Goal: Contribute content: Add original content to the website for others to see

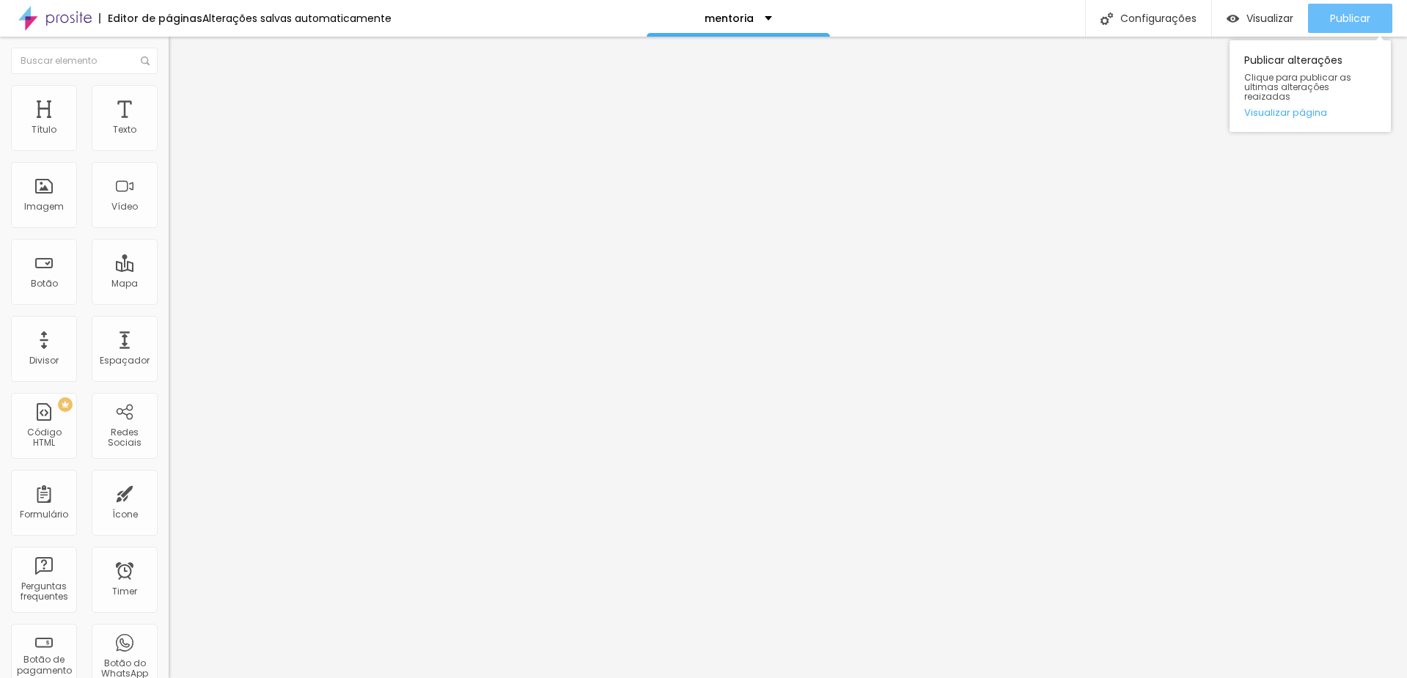
click at [1330, 23] on span "Publicar" at bounding box center [1350, 18] width 40 height 12
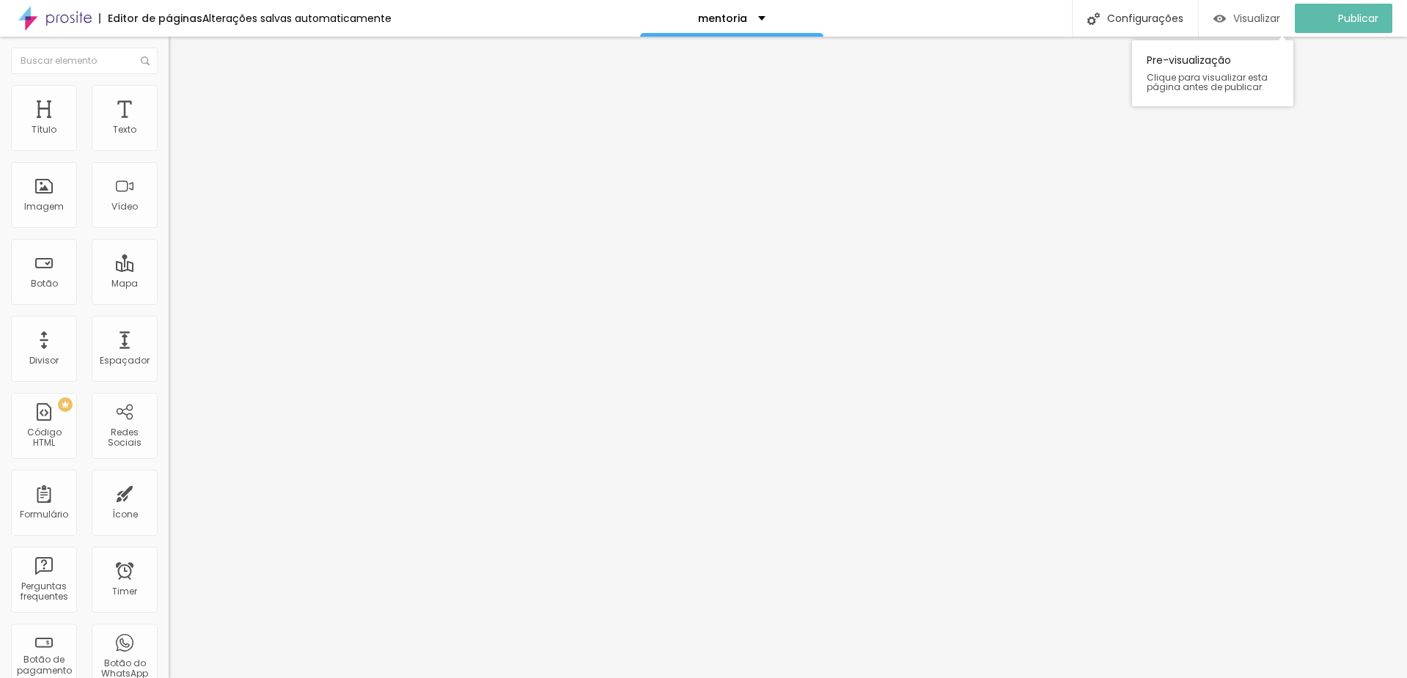
click at [1261, 23] on span "Visualizar" at bounding box center [1256, 18] width 47 height 12
click at [44, 279] on div "Botão" at bounding box center [44, 284] width 27 height 10
drag, startPoint x: 86, startPoint y: 166, endPoint x: -1, endPoint y: 155, distance: 87.2
click at [0, 155] on html "Editor de páginas Alterações salvas automaticamente Links Configurações Configu…" at bounding box center [703, 339] width 1407 height 678
type input "m"
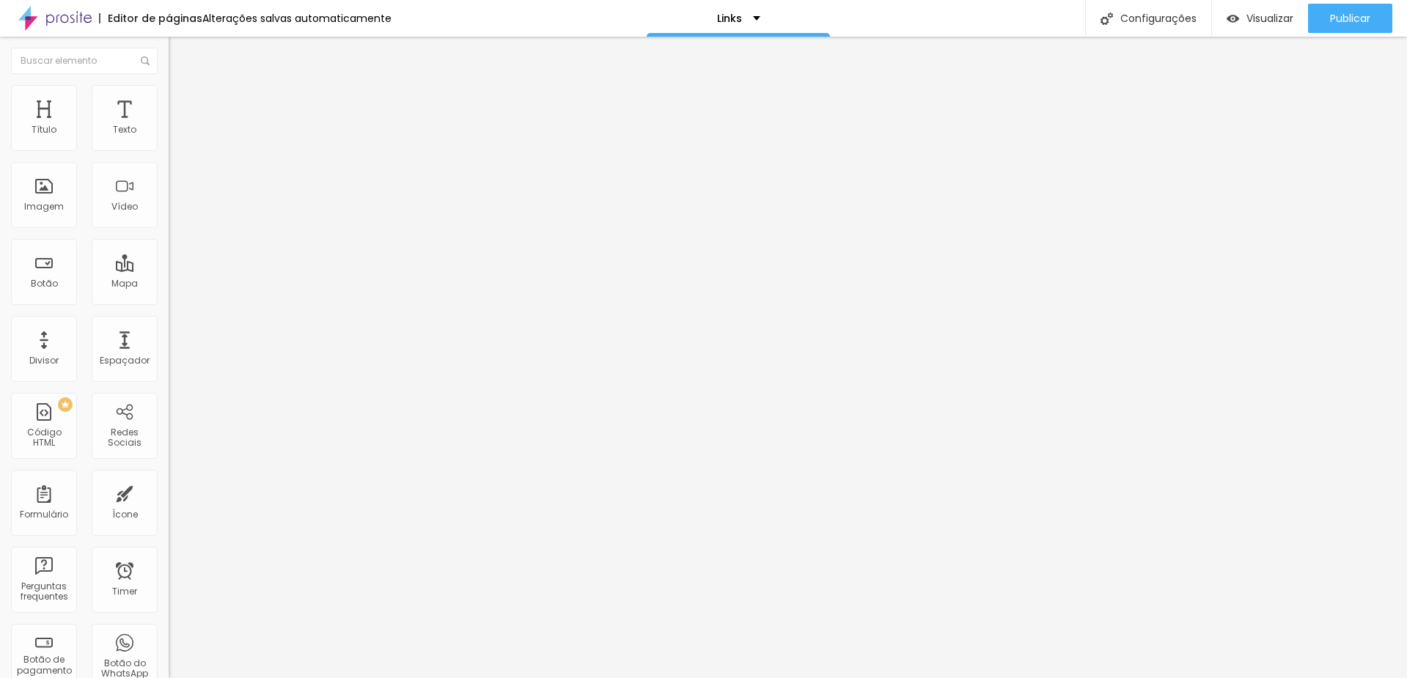
type input "Mentoria individual"
click at [169, 302] on input "https://" at bounding box center [257, 294] width 176 height 15
drag, startPoint x: 79, startPoint y: 303, endPoint x: -1, endPoint y: 302, distance: 79.9
click at [0, 302] on html "Editor de páginas Alterações salvas automaticamente Links Configurações Configu…" at bounding box center [703, 339] width 1407 height 678
paste input "www.barbarasantosfotografias.com.br/mentoria"
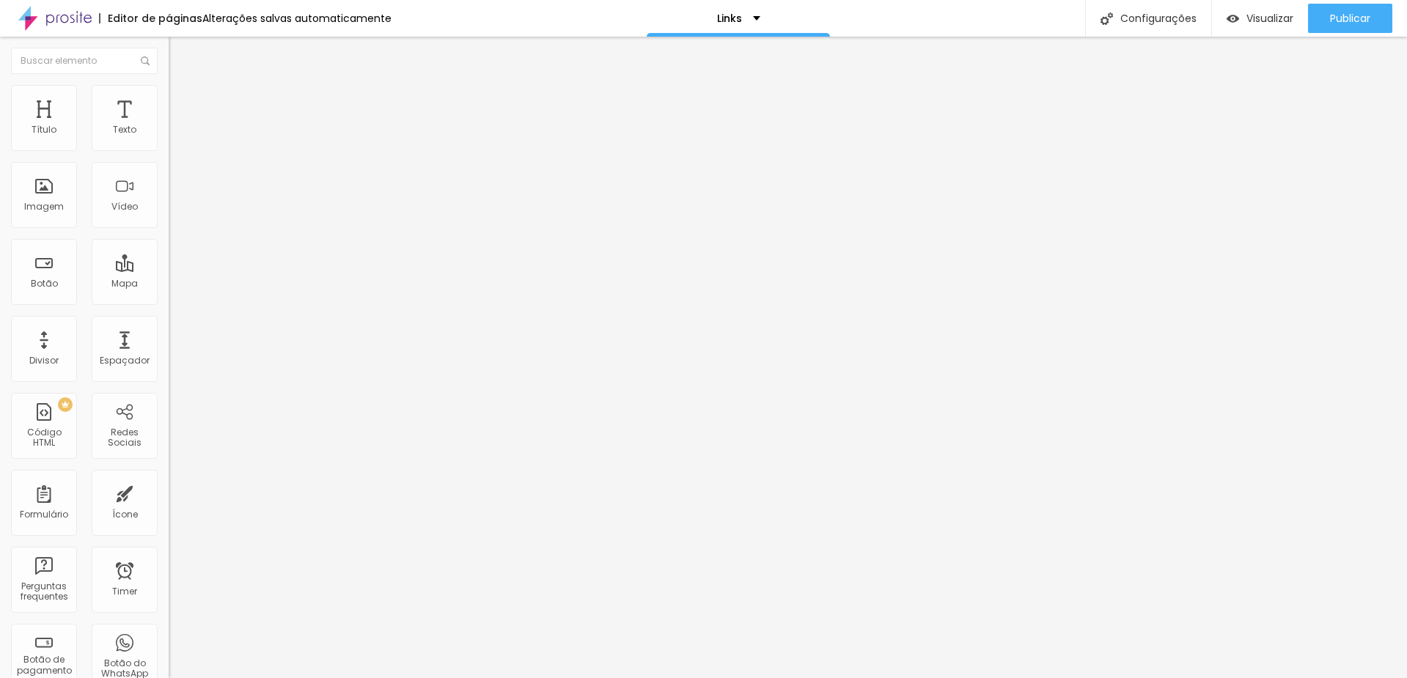
scroll to position [0, 84]
click at [169, 302] on input "www.barbarasantosfotografias.com.br/mentoria" at bounding box center [257, 294] width 176 height 15
click at [169, 302] on input "https://" at bounding box center [257, 294] width 176 height 15
paste input "www.barbarasantosfotografias.com.br/mentoria"
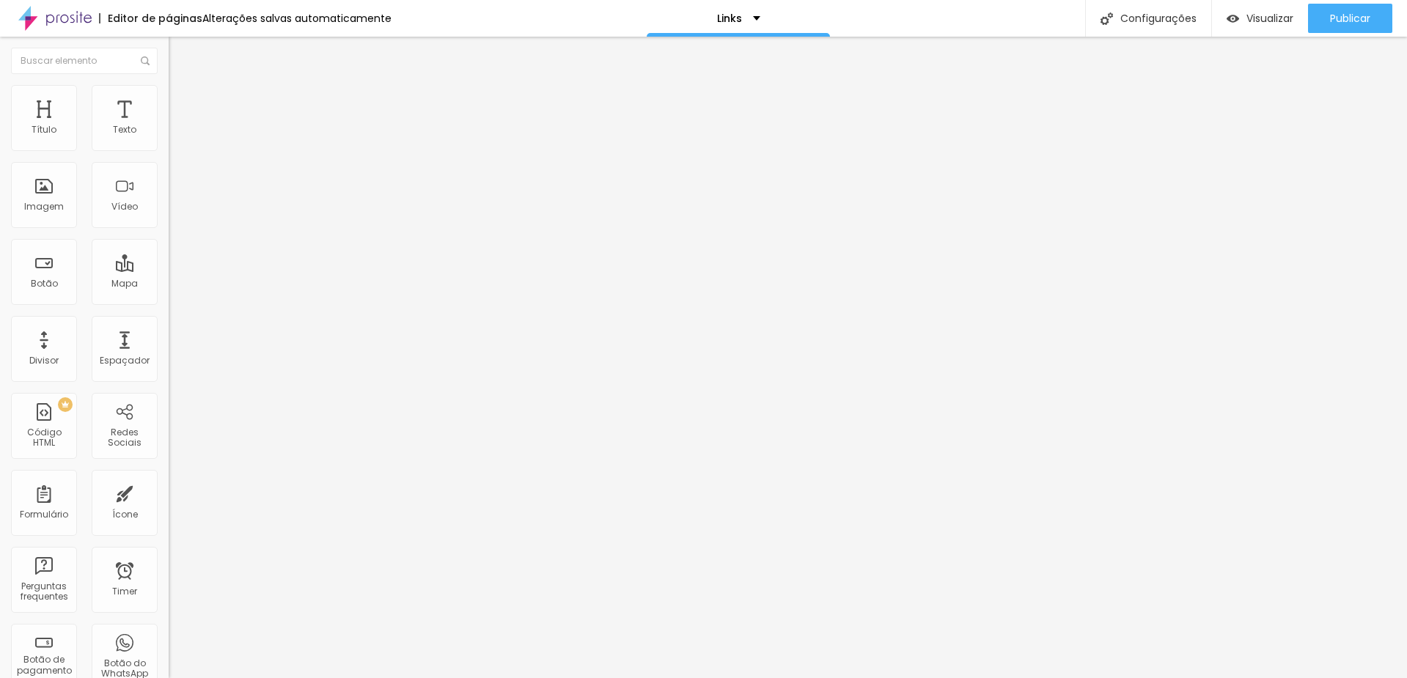
scroll to position [0, 117]
type input "https://www.barbarasantosfotografias.com.br/mentoria"
click at [169, 419] on div "Editar Botão Conteúdo Estilo Avançado Texto Mentoria individual Alinhamento Tam…" at bounding box center [253, 358] width 169 height 642
click at [169, 328] on div "Abrir em uma nova aba" at bounding box center [253, 323] width 169 height 7
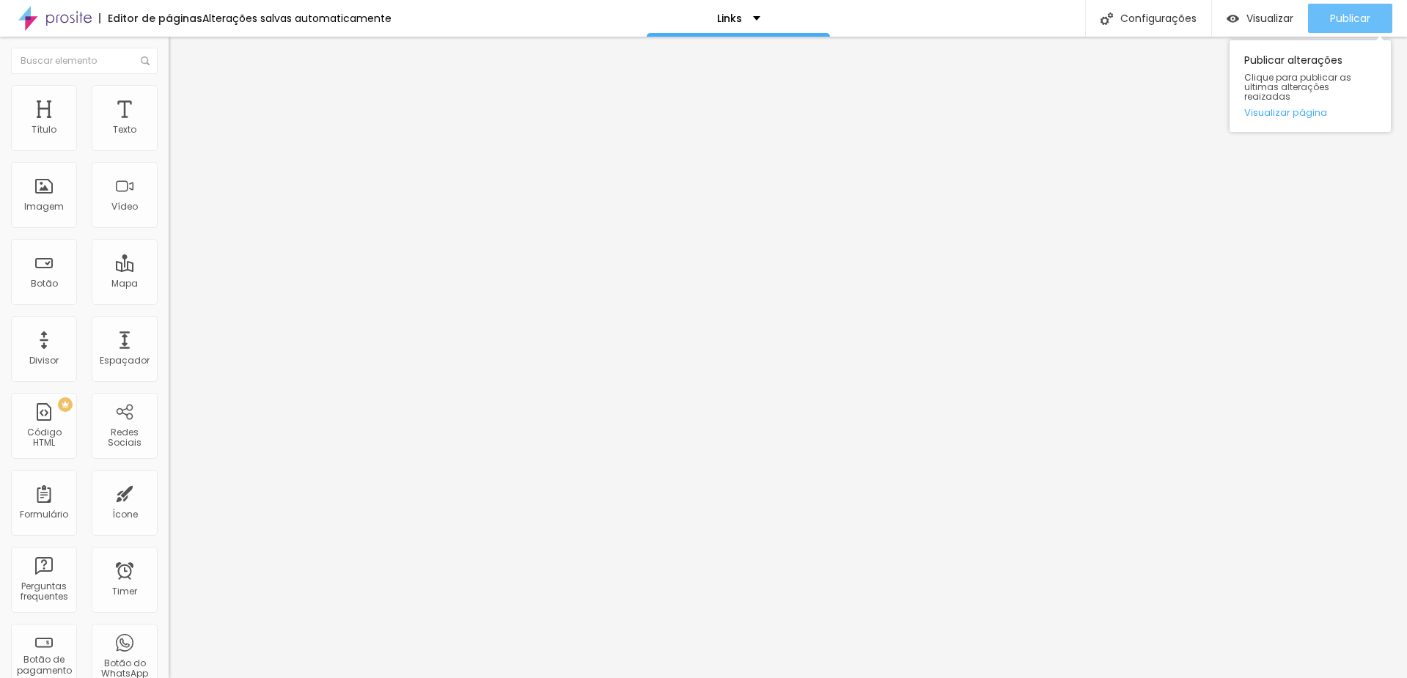
click at [1348, 24] on span "Publicar" at bounding box center [1350, 18] width 40 height 12
click at [1247, 21] on span "Visualizar" at bounding box center [1270, 18] width 47 height 12
click at [182, 100] on span "Estilo" at bounding box center [193, 95] width 23 height 12
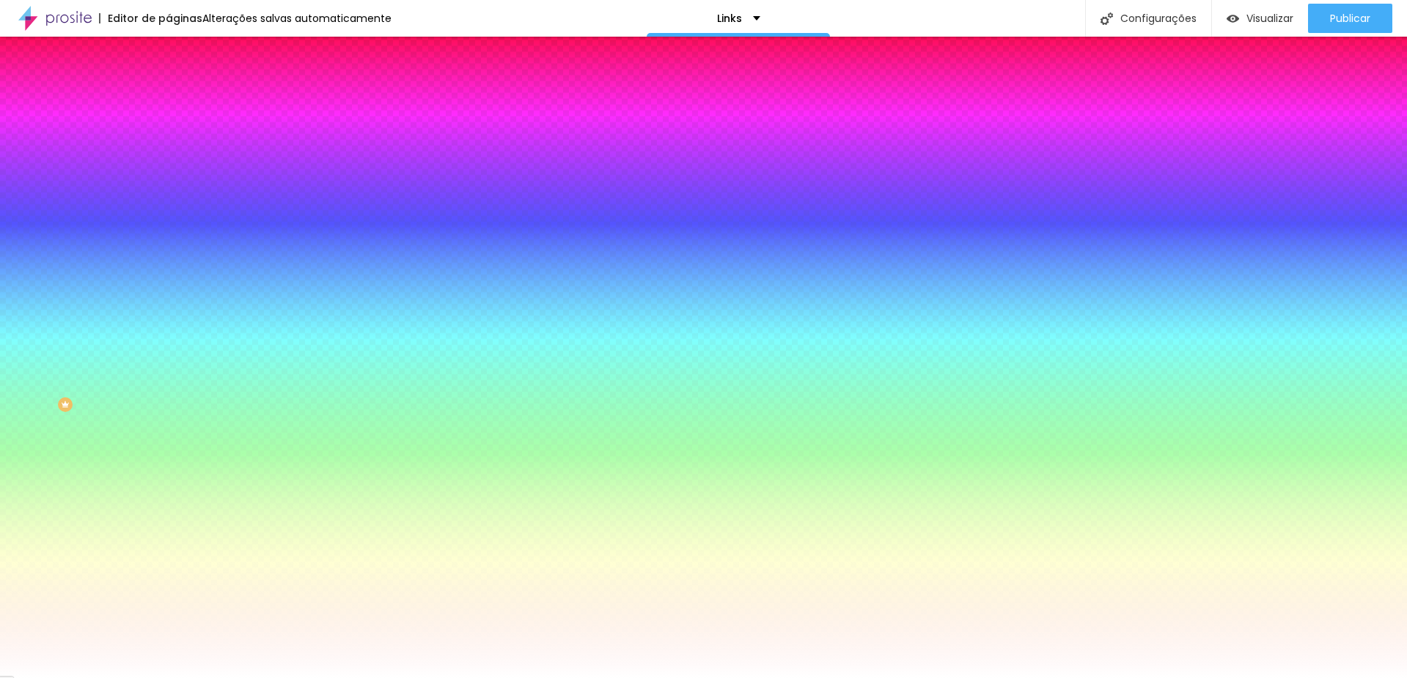
click at [182, 103] on span "Avançado" at bounding box center [206, 109] width 48 height 12
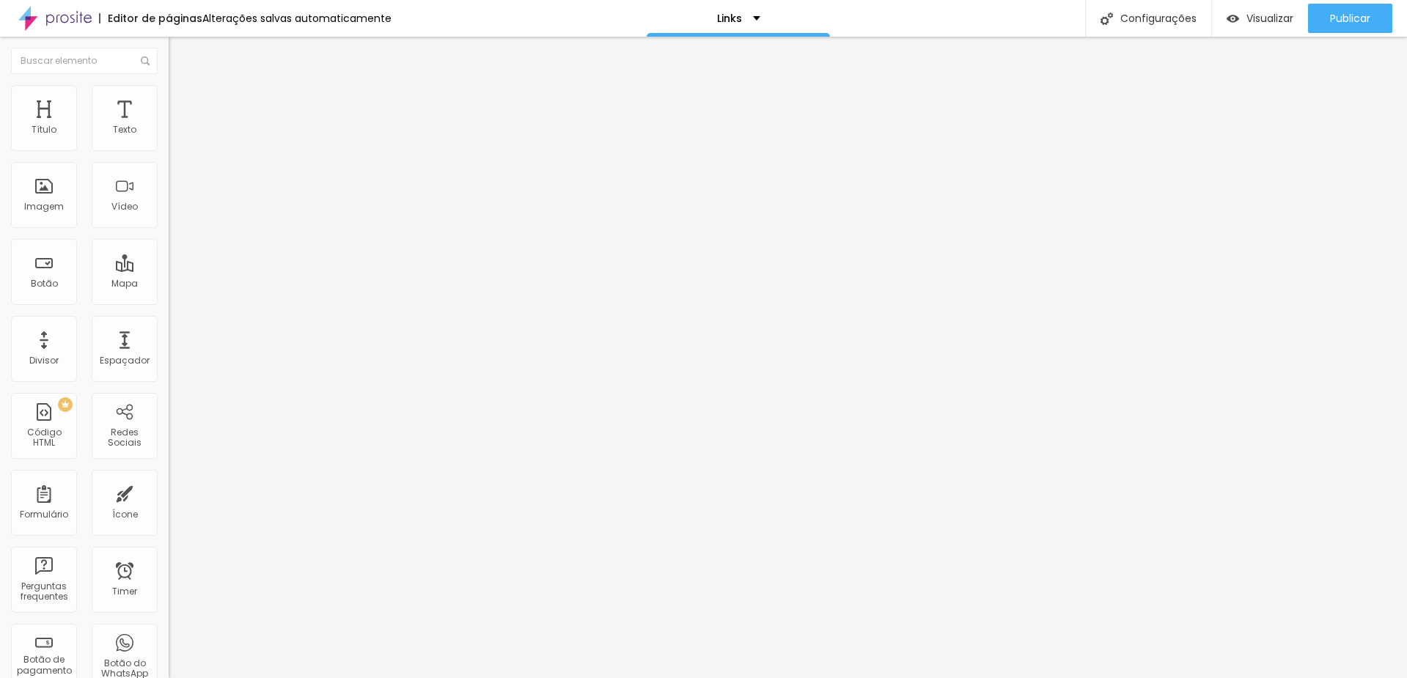
click at [182, 87] on span "Conteúdo" at bounding box center [204, 80] width 45 height 12
click at [169, 91] on img at bounding box center [175, 91] width 13 height 13
click at [169, 302] on input "https://open.spotify.com/playlist/2B4BmmUk18EgQDX2XqnLRb?si=fe43788692684152" at bounding box center [257, 294] width 176 height 15
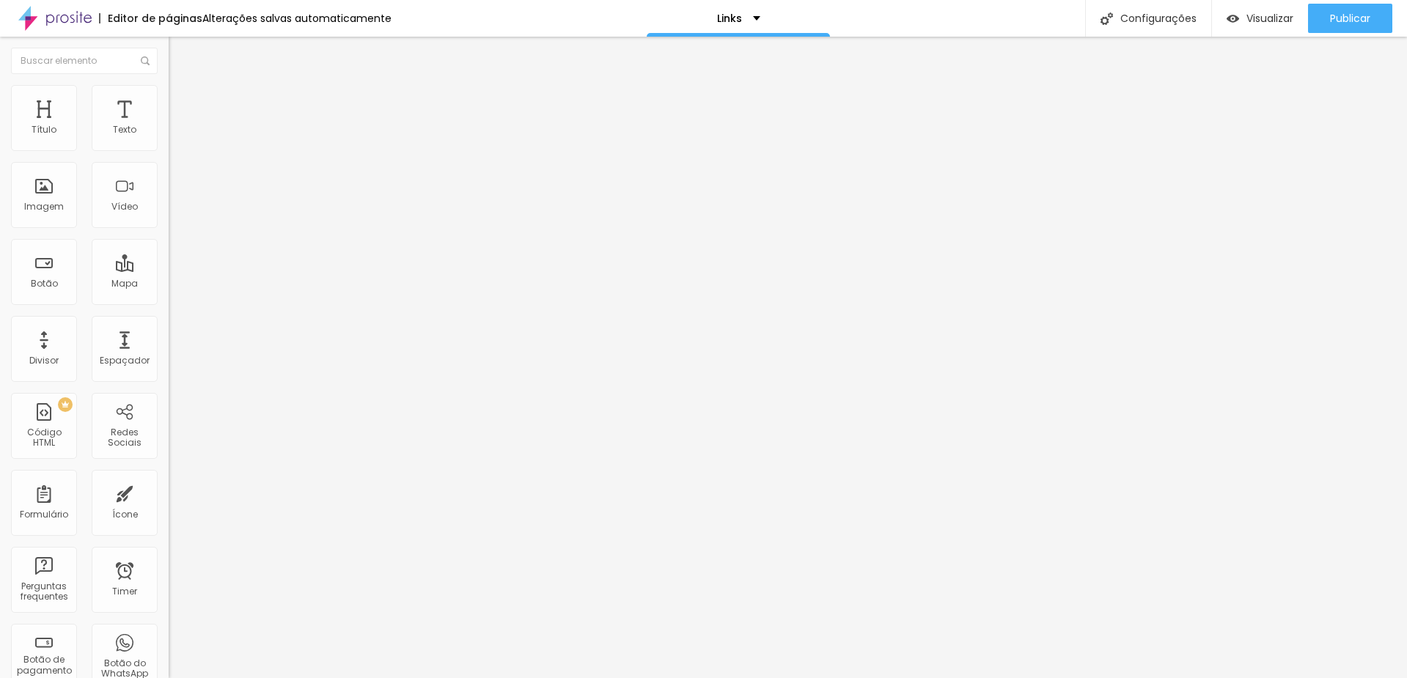
paste input "www.barbarasantosfotografias.com.br/mentoria"
type input "https://www.barbarasantosfotografias.com.br/mentoria"
drag, startPoint x: 78, startPoint y: 162, endPoint x: -1, endPoint y: 160, distance: 78.5
click at [0, 160] on html "Editor de páginas Alterações salvas automaticamente Links Configurações Configu…" at bounding box center [703, 339] width 1407 height 678
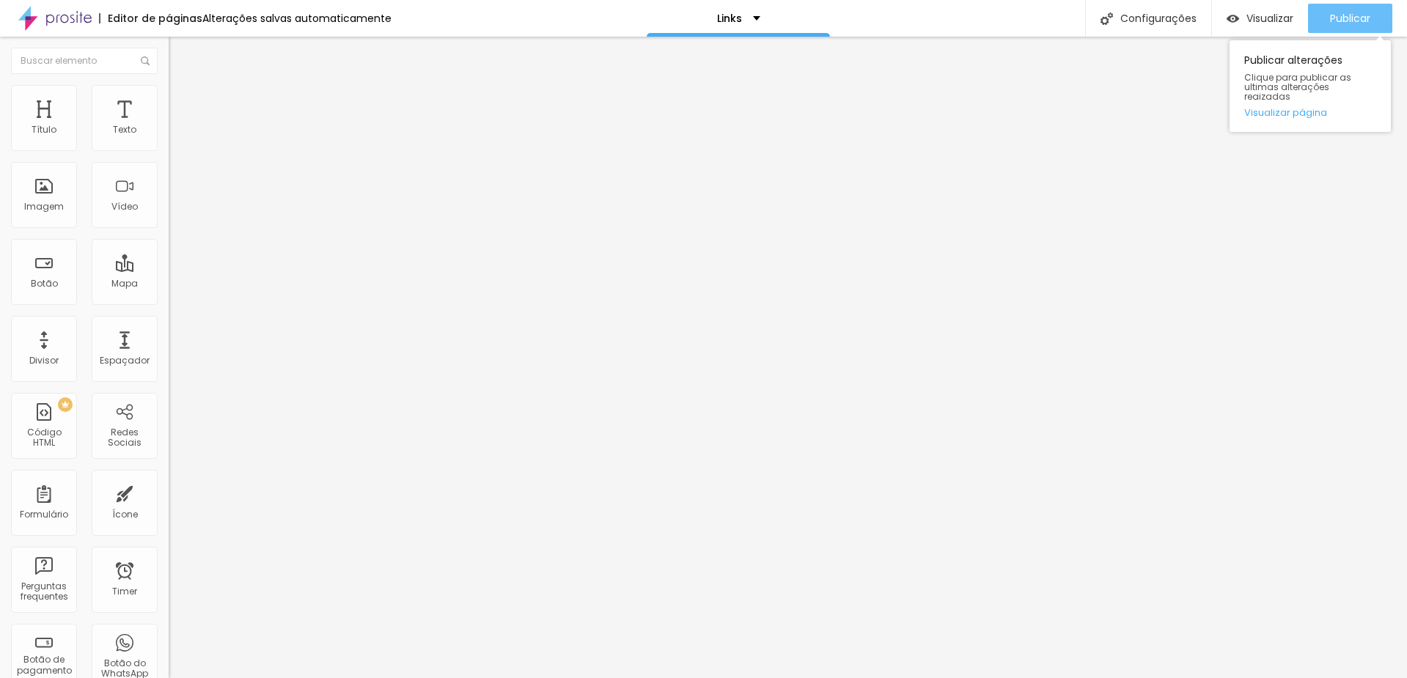
type input "Mentoria Individual"
click at [1341, 23] on span "Publicar" at bounding box center [1350, 18] width 40 height 12
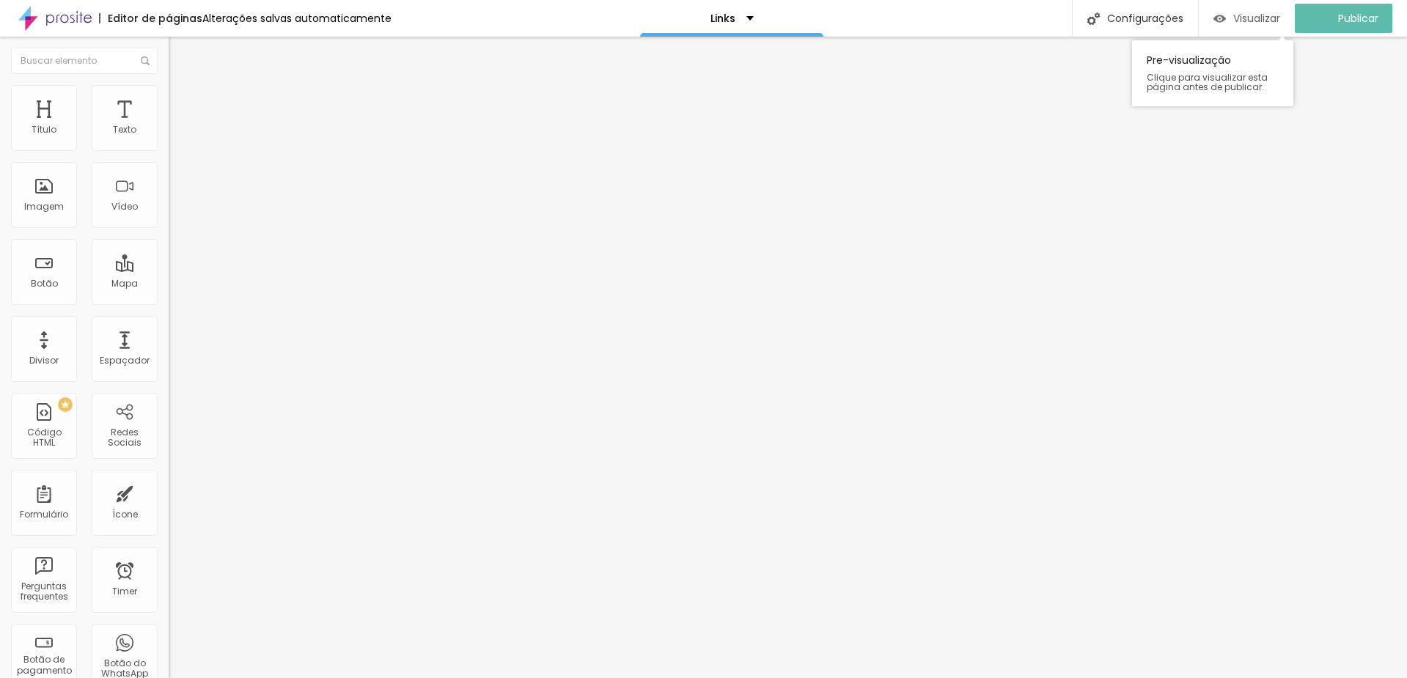
click at [1275, 20] on span "Visualizar" at bounding box center [1256, 18] width 47 height 12
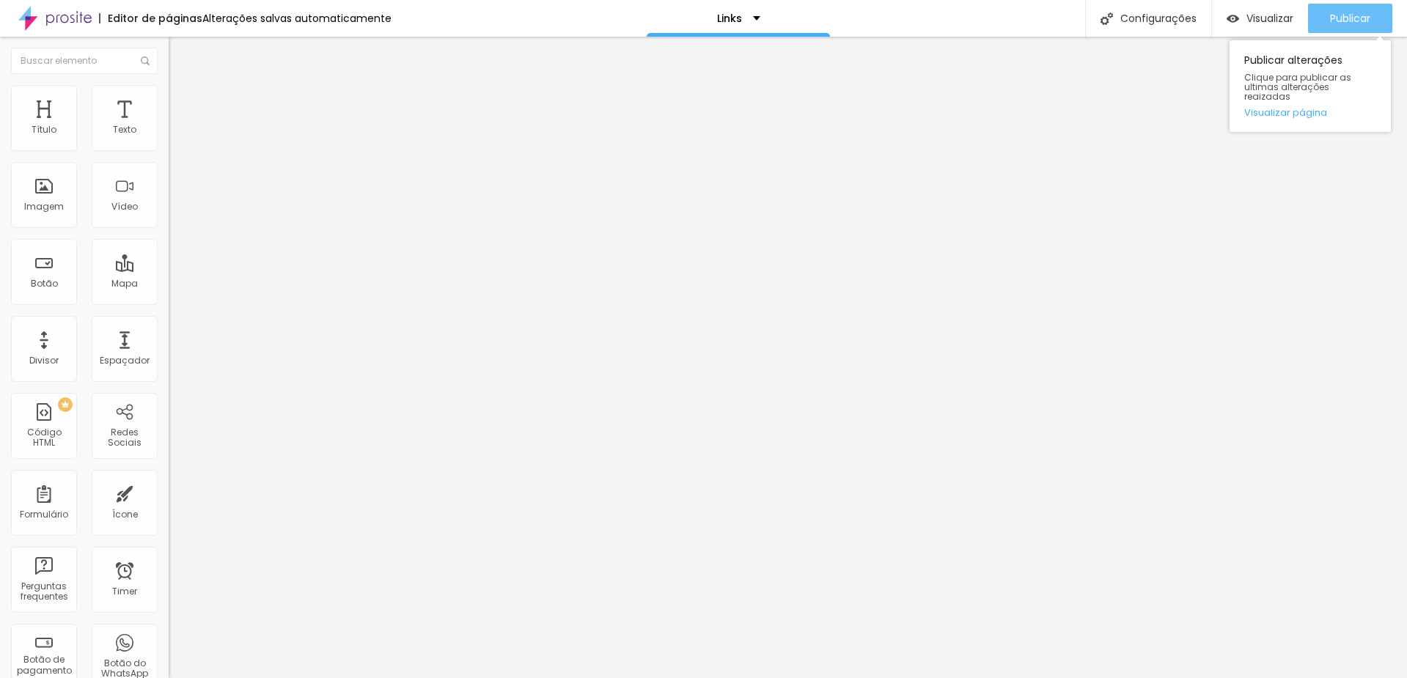
click at [1361, 20] on span "Publicar" at bounding box center [1350, 18] width 40 height 12
